Goal: Task Accomplishment & Management: Manage account settings

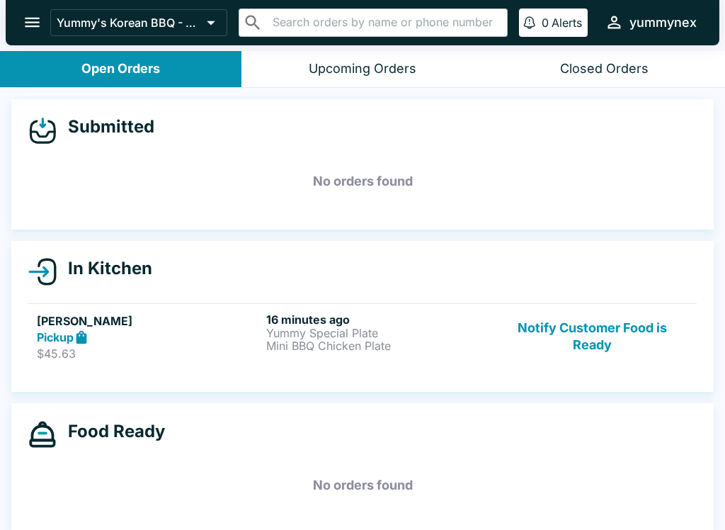
click at [586, 335] on button "Notify Customer Food is Ready" at bounding box center [593, 336] width 192 height 49
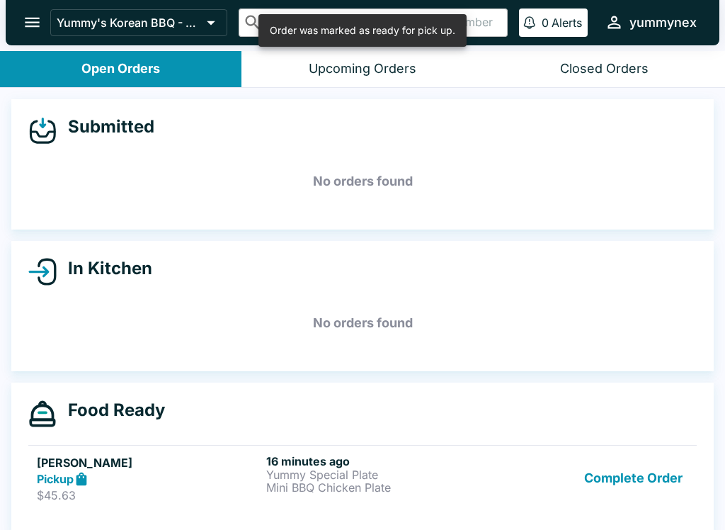
click at [614, 487] on button "Complete Order" at bounding box center [634, 478] width 110 height 49
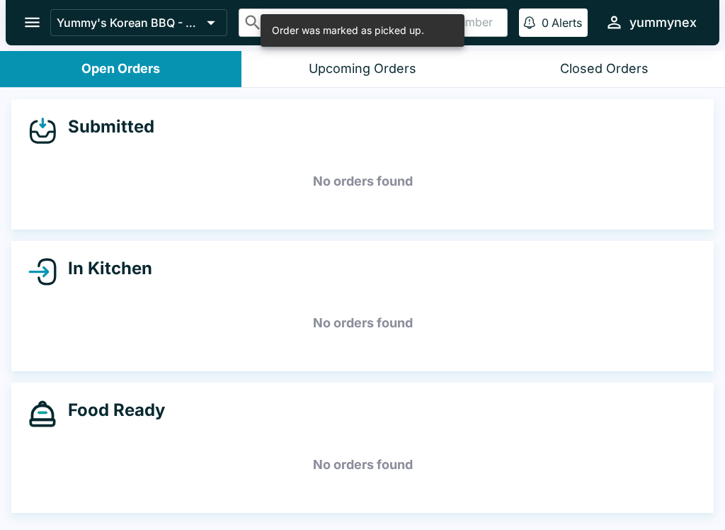
click at [44, 25] on button "open drawer" at bounding box center [32, 22] width 36 height 36
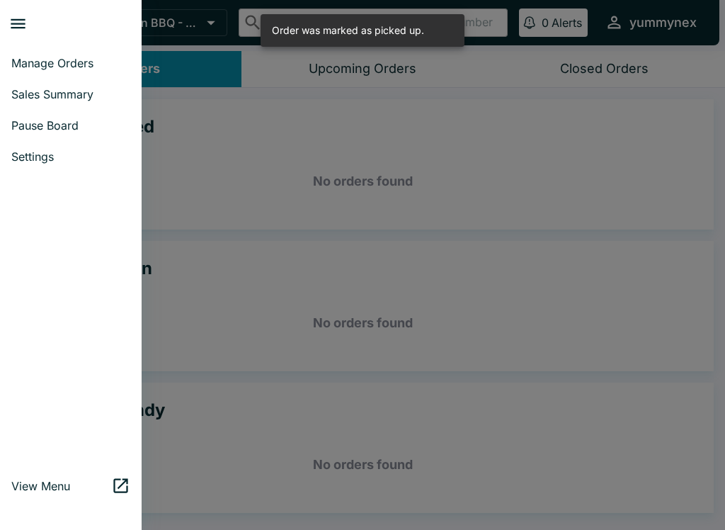
click at [256, 134] on div at bounding box center [362, 265] width 725 height 530
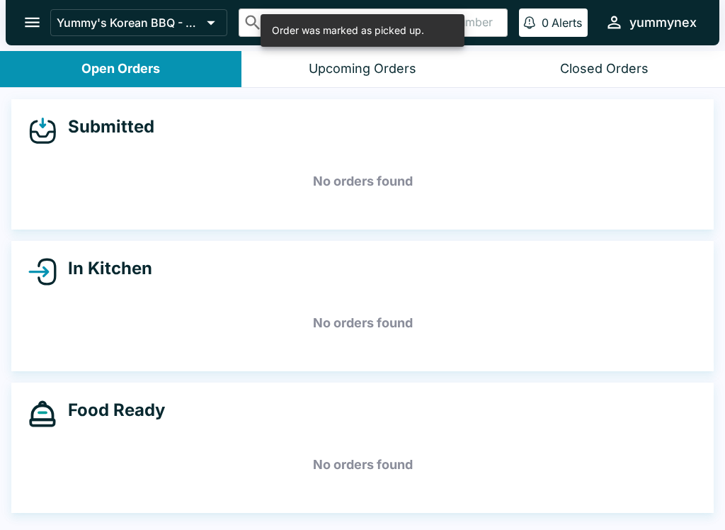
click at [135, 150] on div "Submitted No orders found" at bounding box center [362, 164] width 703 height 130
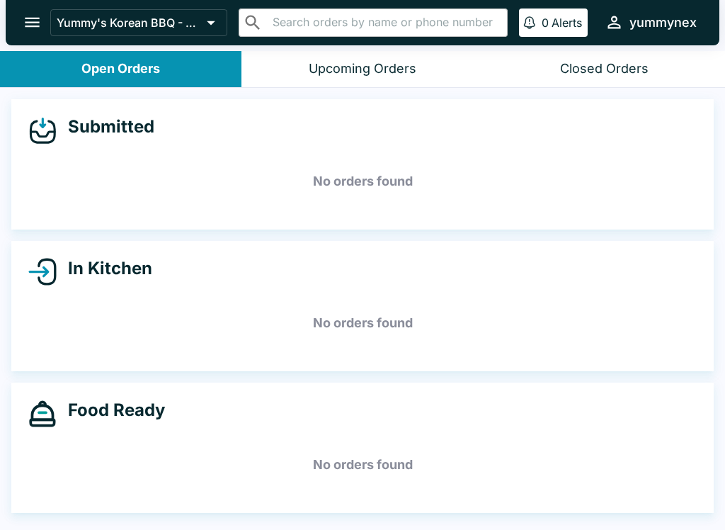
click at [642, 27] on div "yummynex" at bounding box center [663, 22] width 67 height 17
click at [94, 21] on div at bounding box center [362, 265] width 725 height 530
click at [161, 21] on p "Yummy's Korean BBQ - NEX" at bounding box center [129, 23] width 144 height 14
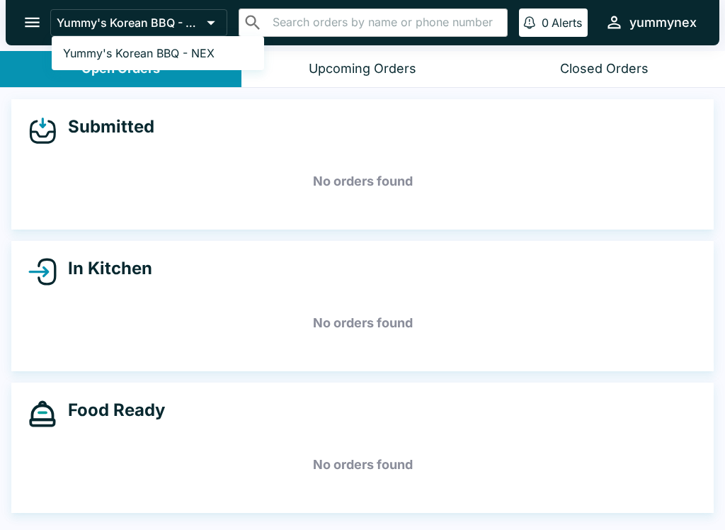
click at [217, 22] on div at bounding box center [362, 265] width 725 height 530
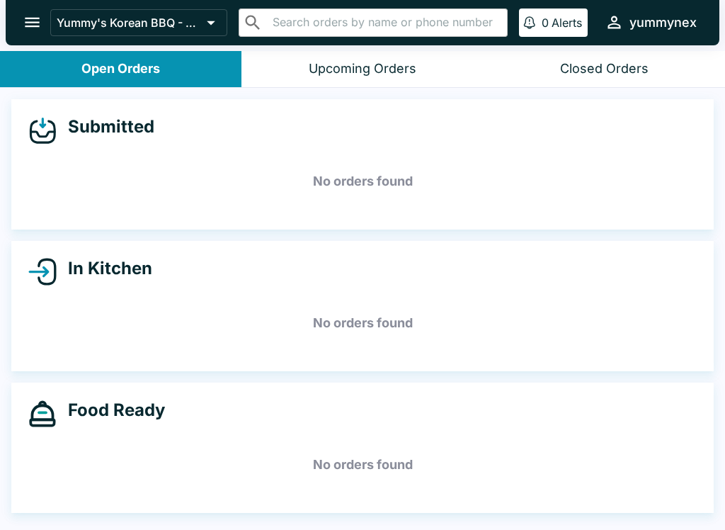
click at [135, 65] on div "Open Orders" at bounding box center [120, 69] width 79 height 16
click at [104, 63] on div "Open Orders" at bounding box center [120, 69] width 79 height 16
click at [40, 19] on icon "open drawer" at bounding box center [32, 22] width 19 height 19
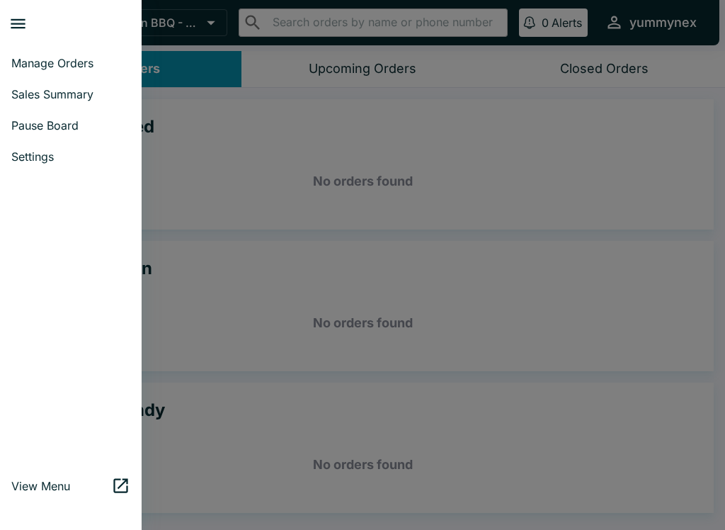
click at [58, 71] on link "Manage Orders" at bounding box center [71, 62] width 142 height 31
click at [58, 71] on div at bounding box center [362, 265] width 725 height 530
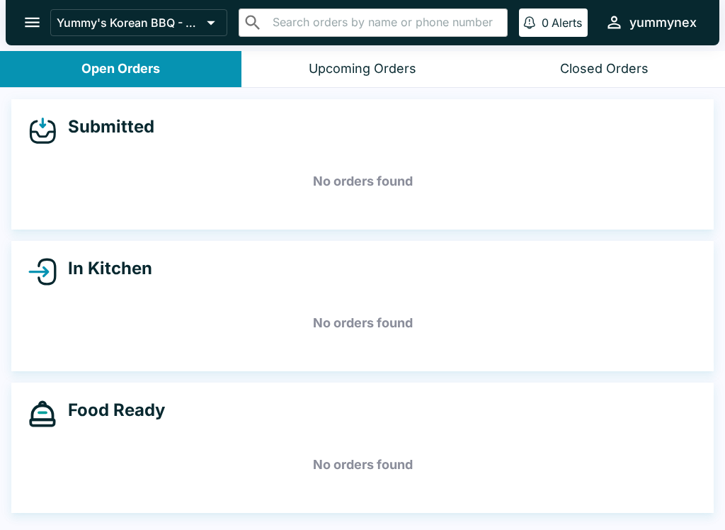
click at [31, 30] on icon "open drawer" at bounding box center [32, 22] width 19 height 19
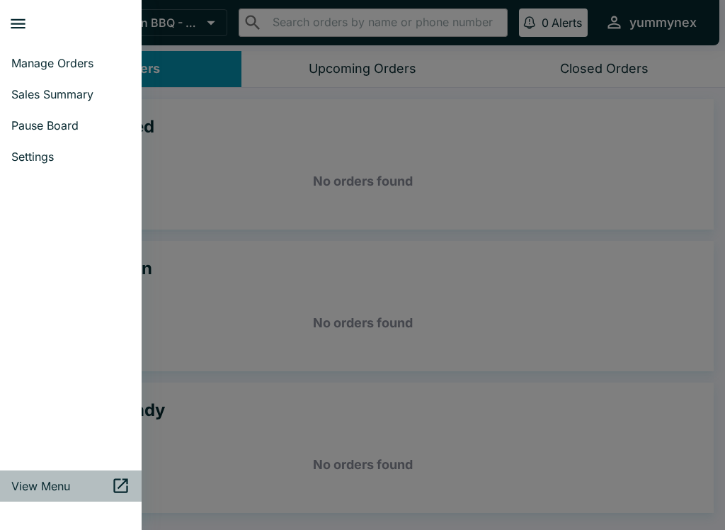
click at [101, 487] on span "View Menu" at bounding box center [61, 486] width 100 height 14
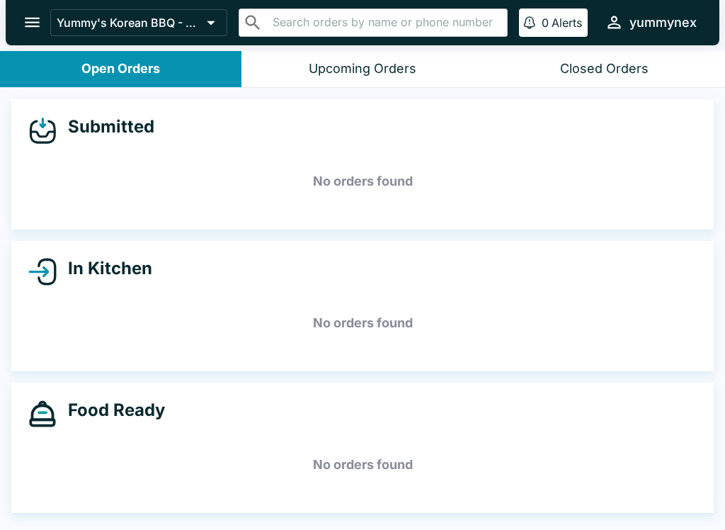
click at [21, 20] on button "open drawer" at bounding box center [32, 22] width 36 height 36
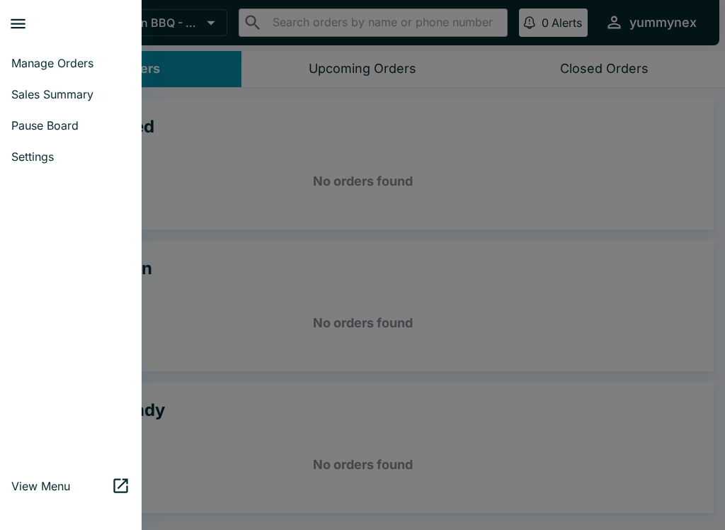
click at [23, 27] on icon "close drawer" at bounding box center [17, 23] width 19 height 19
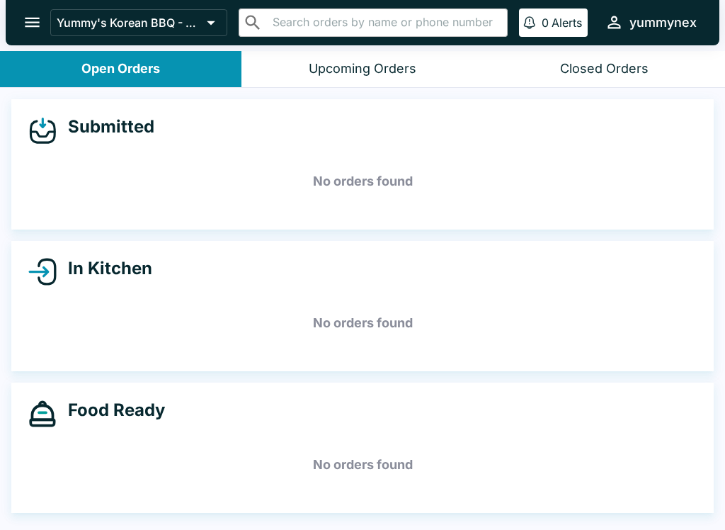
click at [162, 63] on button "Open Orders" at bounding box center [121, 69] width 242 height 36
click at [364, 74] on div "Upcoming Orders" at bounding box center [363, 69] width 108 height 16
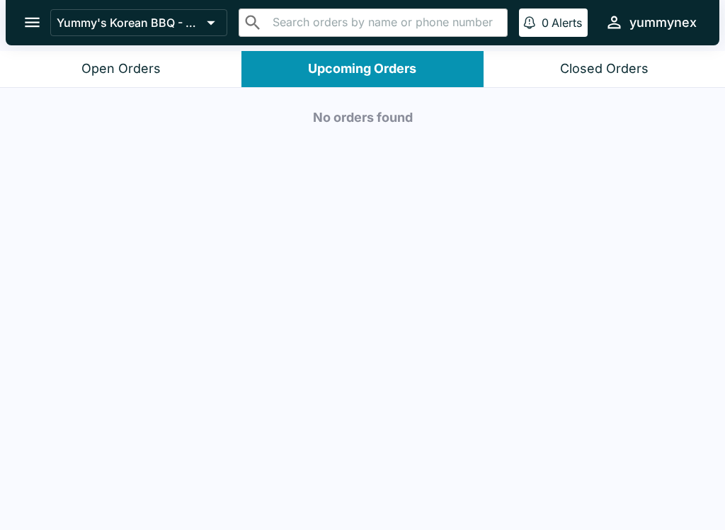
click at [26, 22] on icon "open drawer" at bounding box center [32, 23] width 15 height 10
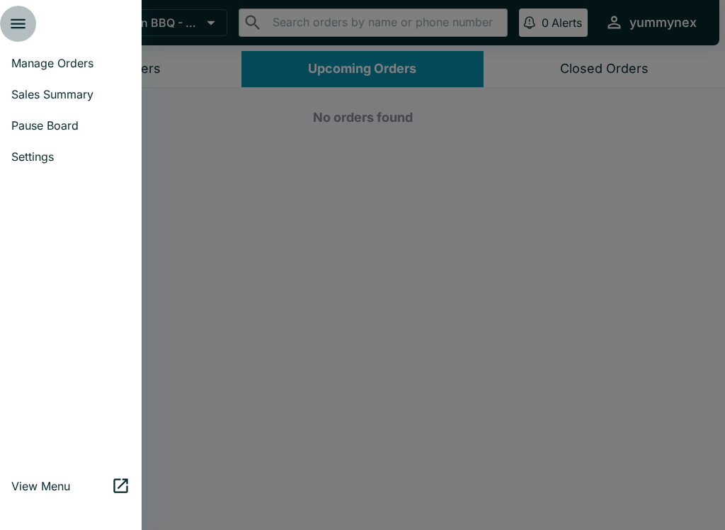
click at [23, 14] on icon "close drawer" at bounding box center [17, 23] width 19 height 19
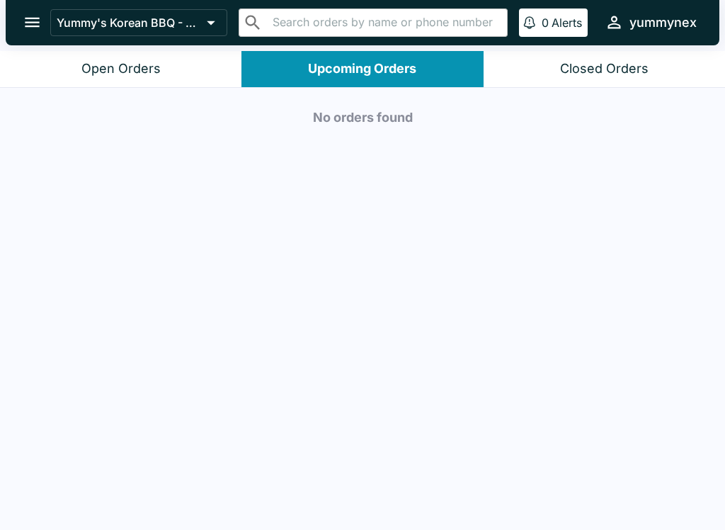
click at [122, 74] on div "Open Orders" at bounding box center [120, 69] width 79 height 16
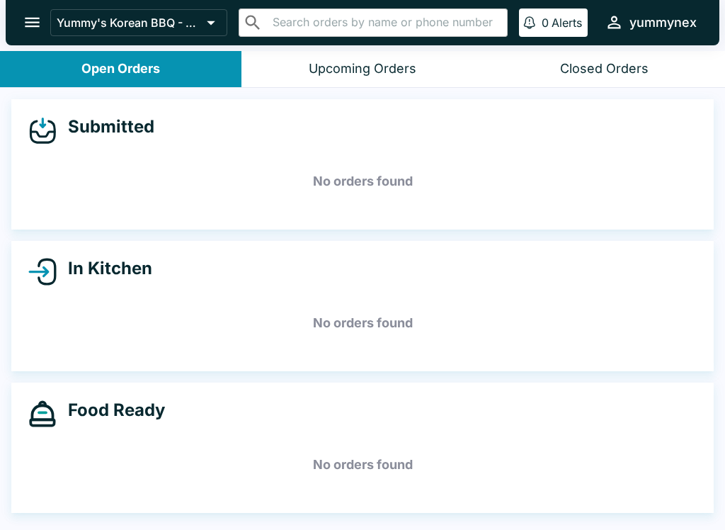
click at [217, 17] on icon at bounding box center [211, 23] width 20 height 20
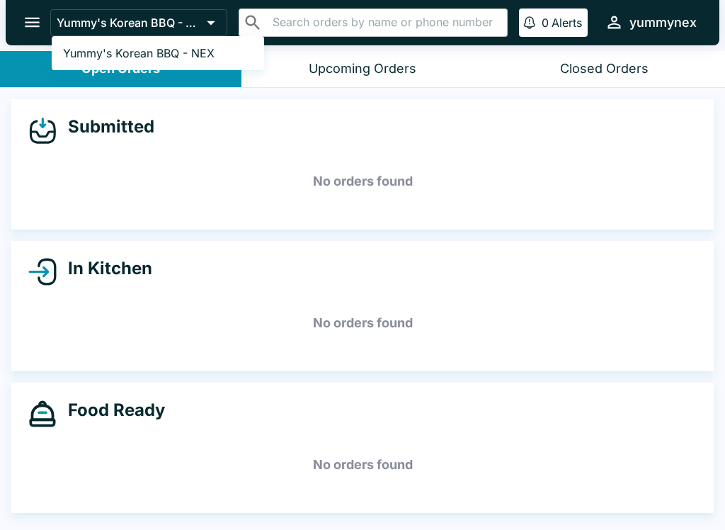
click at [38, 23] on div at bounding box center [362, 265] width 725 height 530
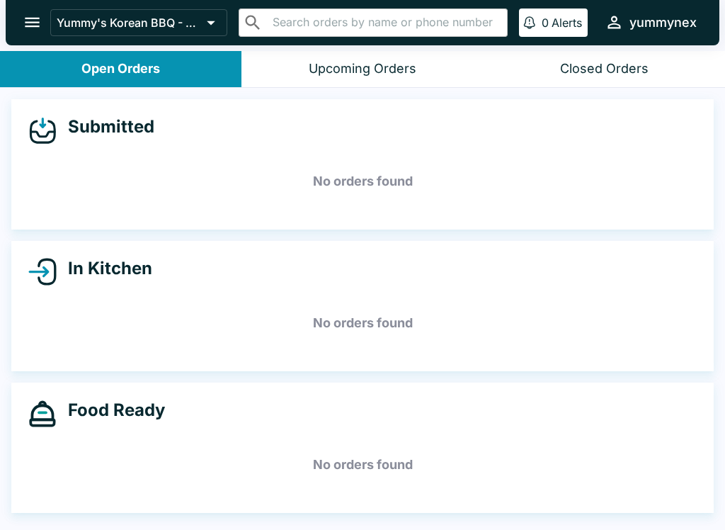
click at [33, 19] on icon "open drawer" at bounding box center [32, 23] width 15 height 10
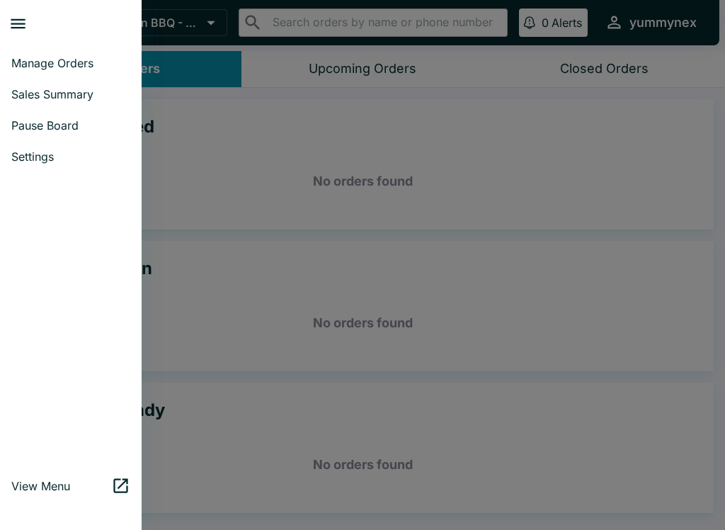
click at [123, 487] on icon at bounding box center [120, 485] width 19 height 19
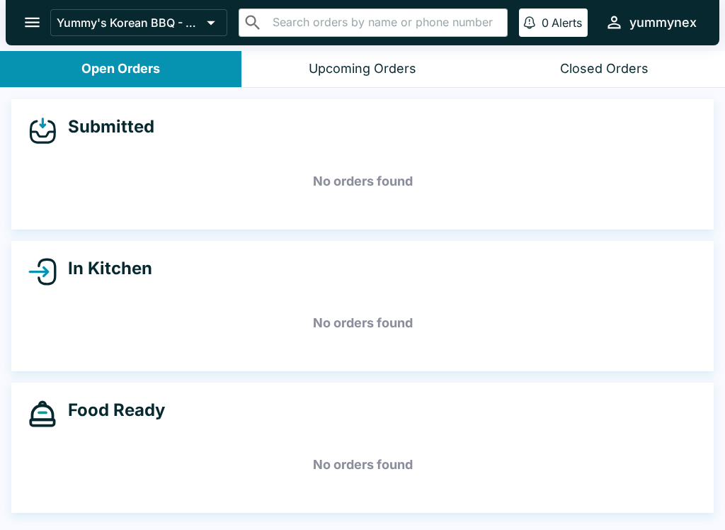
click at [59, 278] on h4 "In Kitchen" at bounding box center [105, 268] width 96 height 21
click at [45, 271] on icon at bounding box center [38, 271] width 16 height 0
click at [328, 321] on h5 "No orders found" at bounding box center [362, 322] width 669 height 51
click at [126, 65] on div "Open Orders" at bounding box center [120, 69] width 79 height 16
click at [376, 64] on div "Upcoming Orders" at bounding box center [363, 69] width 108 height 16
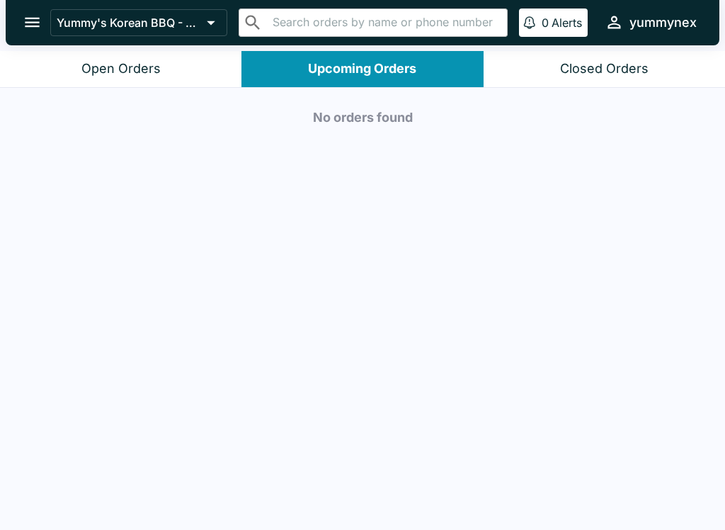
click at [604, 65] on div "Closed Orders" at bounding box center [604, 69] width 89 height 16
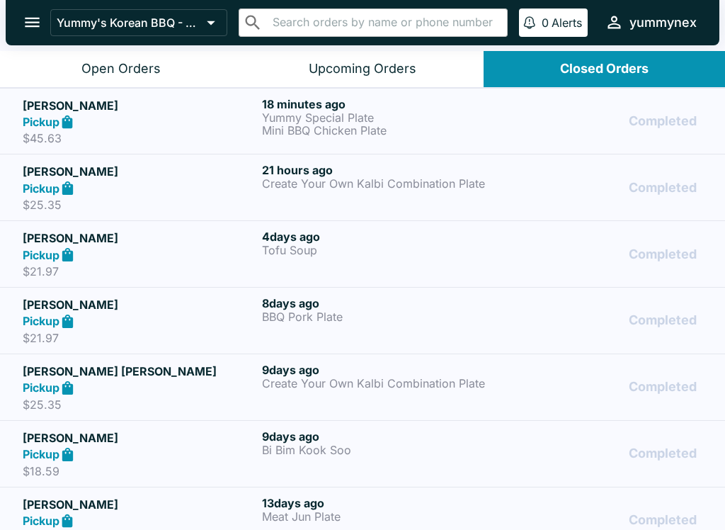
click at [260, 108] on div "[PERSON_NAME] Pickup $45.63 18 minutes ago Yummy Special Plate Mini BBQ Chicken…" at bounding box center [363, 121] width 680 height 49
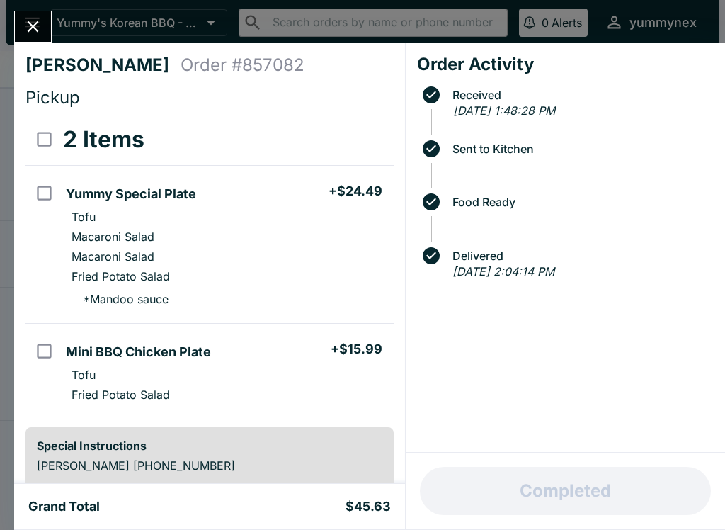
click at [40, 6] on div "[PERSON_NAME] Order # 857082 Pickup 2 Items Yummy Special Plate + $24.49 Tofu M…" at bounding box center [362, 265] width 725 height 530
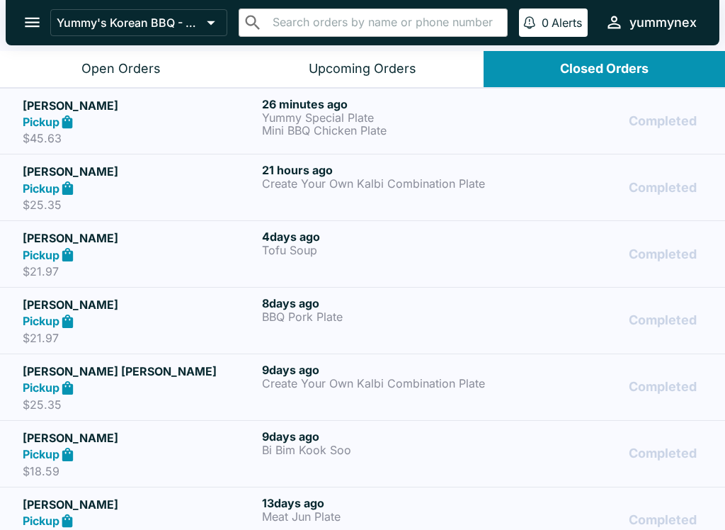
click at [40, 22] on icon "open drawer" at bounding box center [32, 22] width 19 height 19
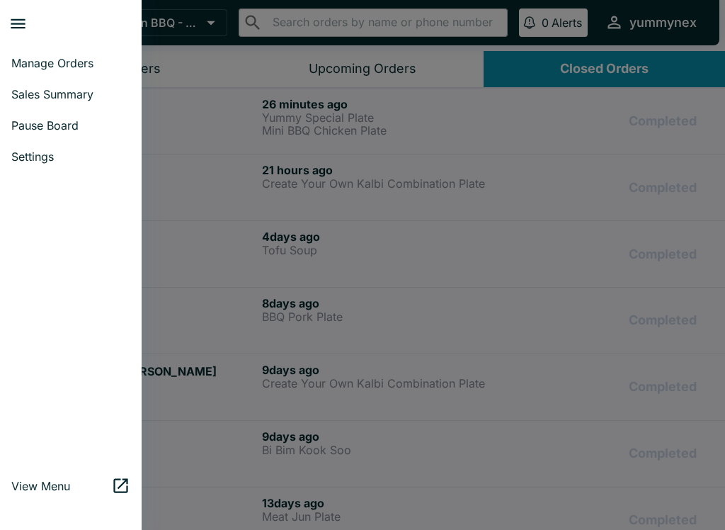
click at [74, 341] on div at bounding box center [71, 321] width 142 height 287
click at [23, 40] on button "close drawer" at bounding box center [18, 24] width 36 height 36
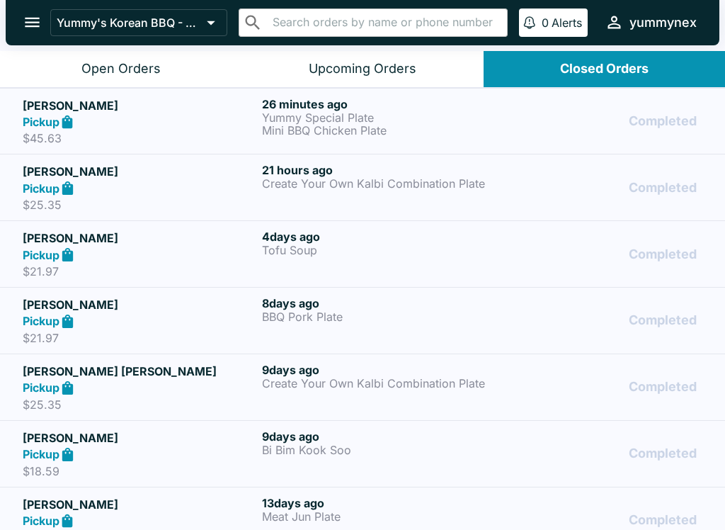
click at [602, 63] on div "Closed Orders" at bounding box center [604, 69] width 89 height 16
click at [592, 70] on div "Closed Orders" at bounding box center [604, 69] width 89 height 16
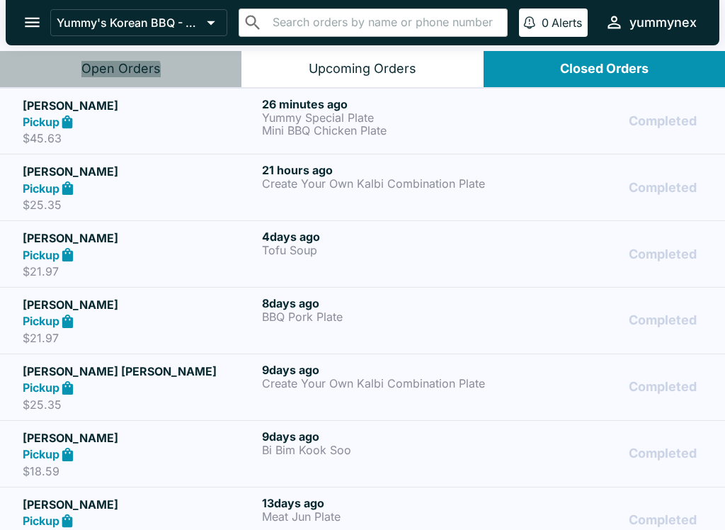
click at [122, 73] on div "Open Orders" at bounding box center [120, 69] width 79 height 16
